Goal: Information Seeking & Learning: Learn about a topic

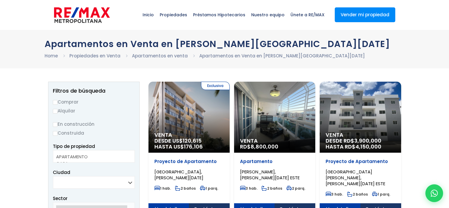
select select
click at [196, 151] on div "Venta DESDE US$ 120,615 HASTA US$ 176,106" at bounding box center [189, 142] width 81 height 21
click at [183, 152] on div "Proyecto de Apartamento ZONA UNIVERSITARIA, SANTO DOMINGO DE GUZMÁN 1 hab. 2 ba…" at bounding box center [189, 177] width 81 height 51
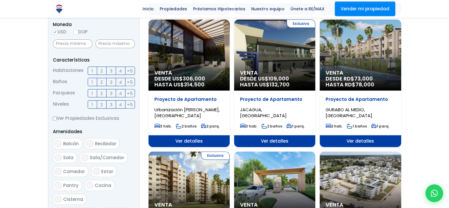
scroll to position [202, 0]
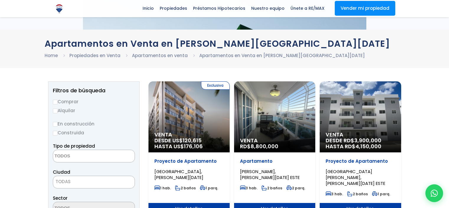
select select
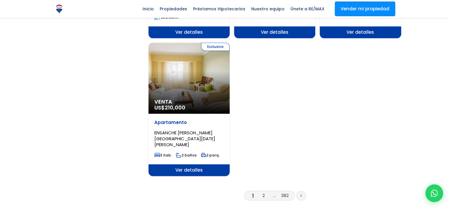
scroll to position [865, 0]
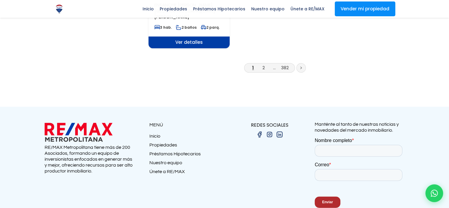
click at [171, 63] on ul "1 2 ... 382" at bounding box center [275, 69] width 253 height 12
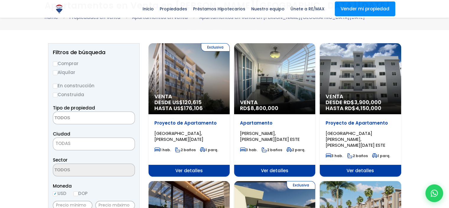
scroll to position [0, 0]
